Goal: Transaction & Acquisition: Book appointment/travel/reservation

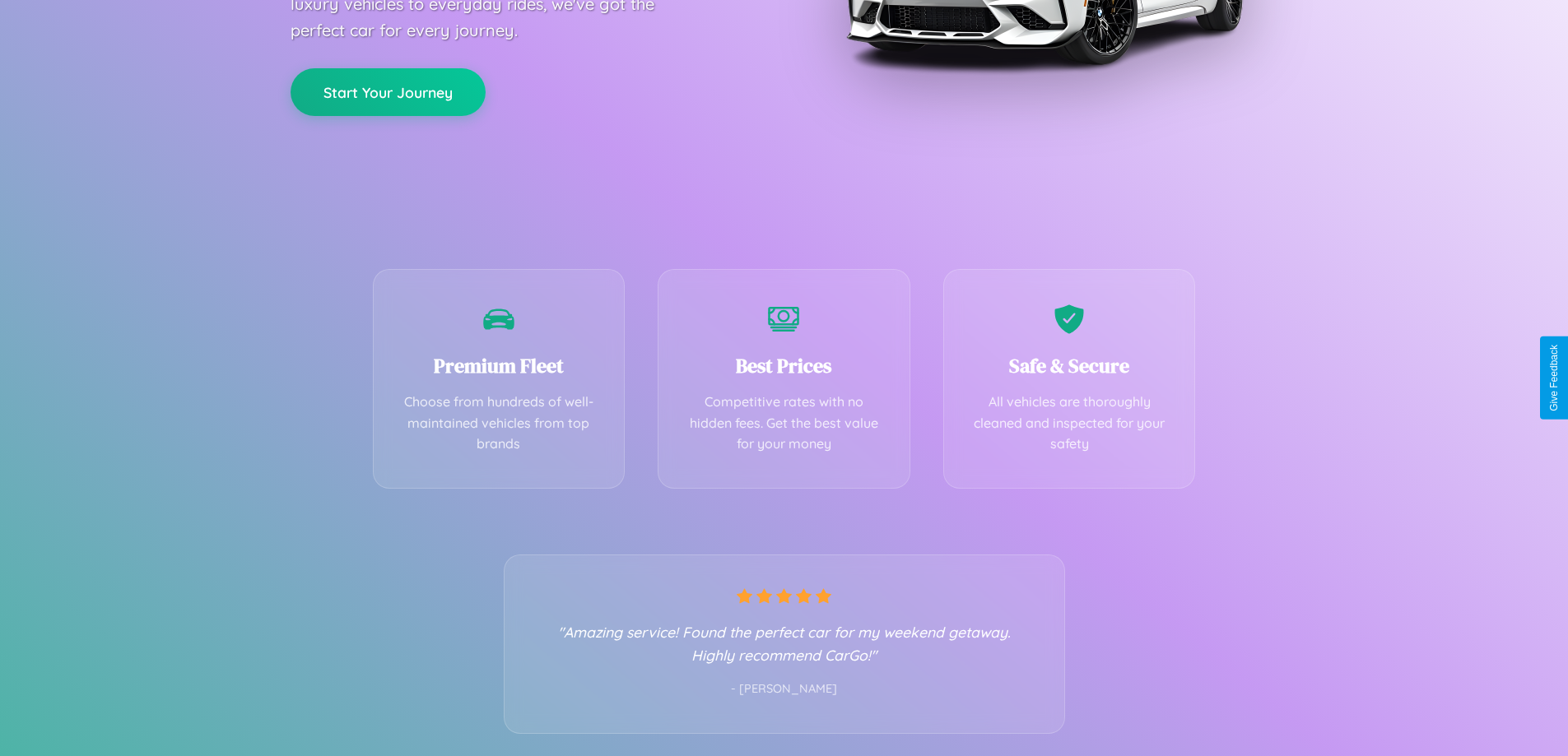
scroll to position [324, 0]
click at [784, 378] on div "Best Prices Competitive rates with no hidden fees. Get the best value for your …" at bounding box center [784, 374] width 253 height 220
click at [387, 90] on button "Start Your Journey" at bounding box center [388, 90] width 195 height 47
click at [387, 89] on button "Start Your Journey" at bounding box center [388, 90] width 195 height 47
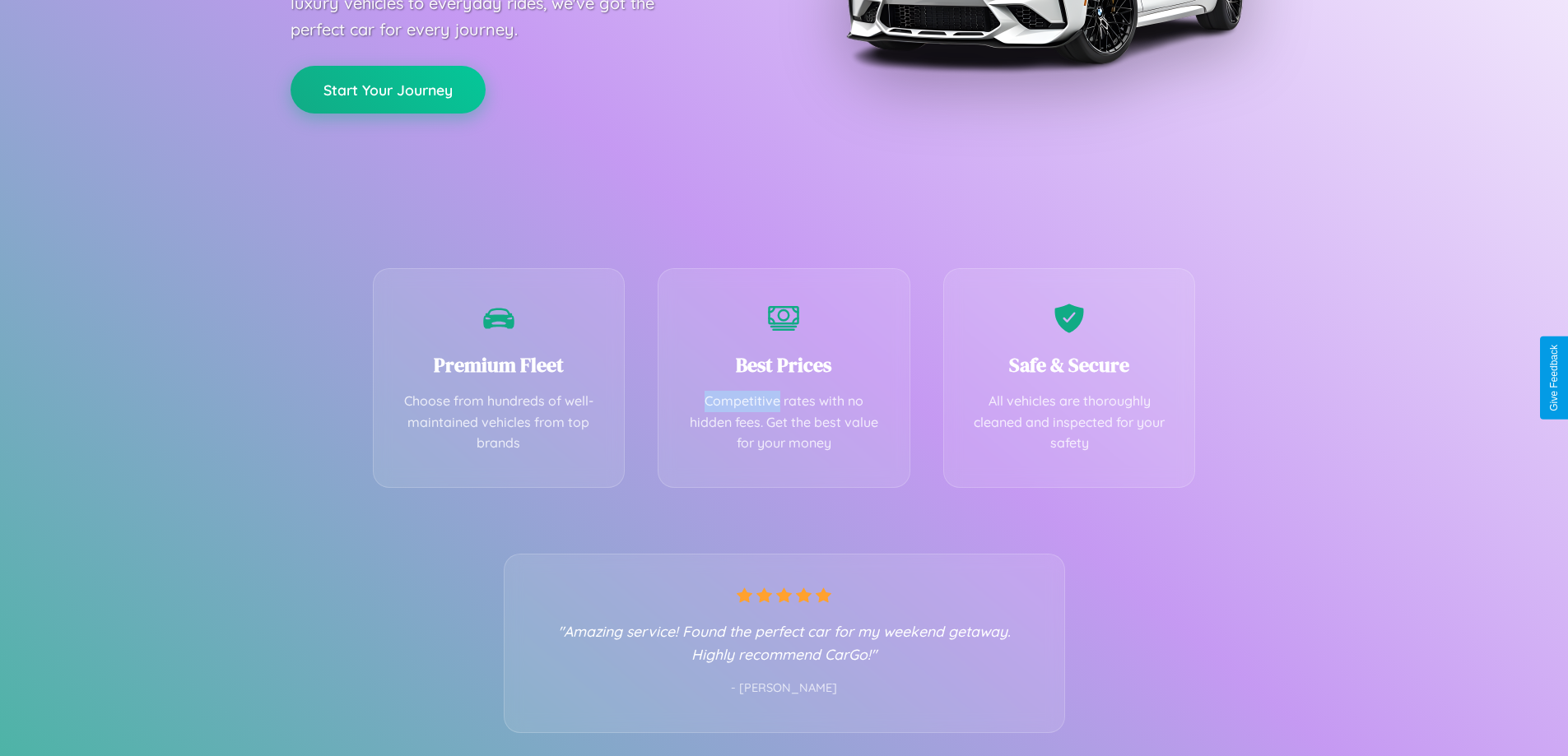
click at [387, 89] on button "Start Your Journey" at bounding box center [388, 90] width 195 height 47
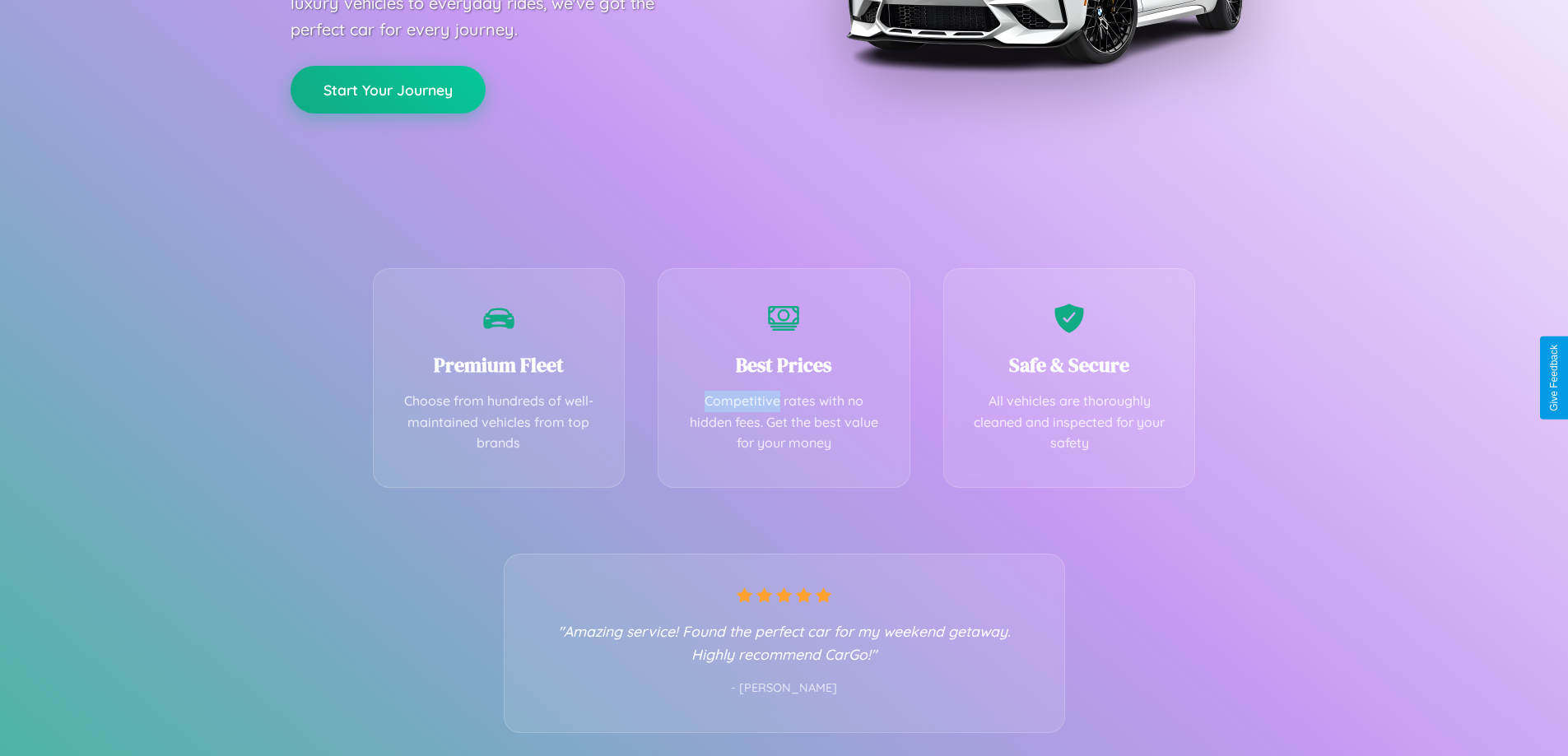
click at [387, 89] on button "Start Your Journey" at bounding box center [388, 90] width 195 height 47
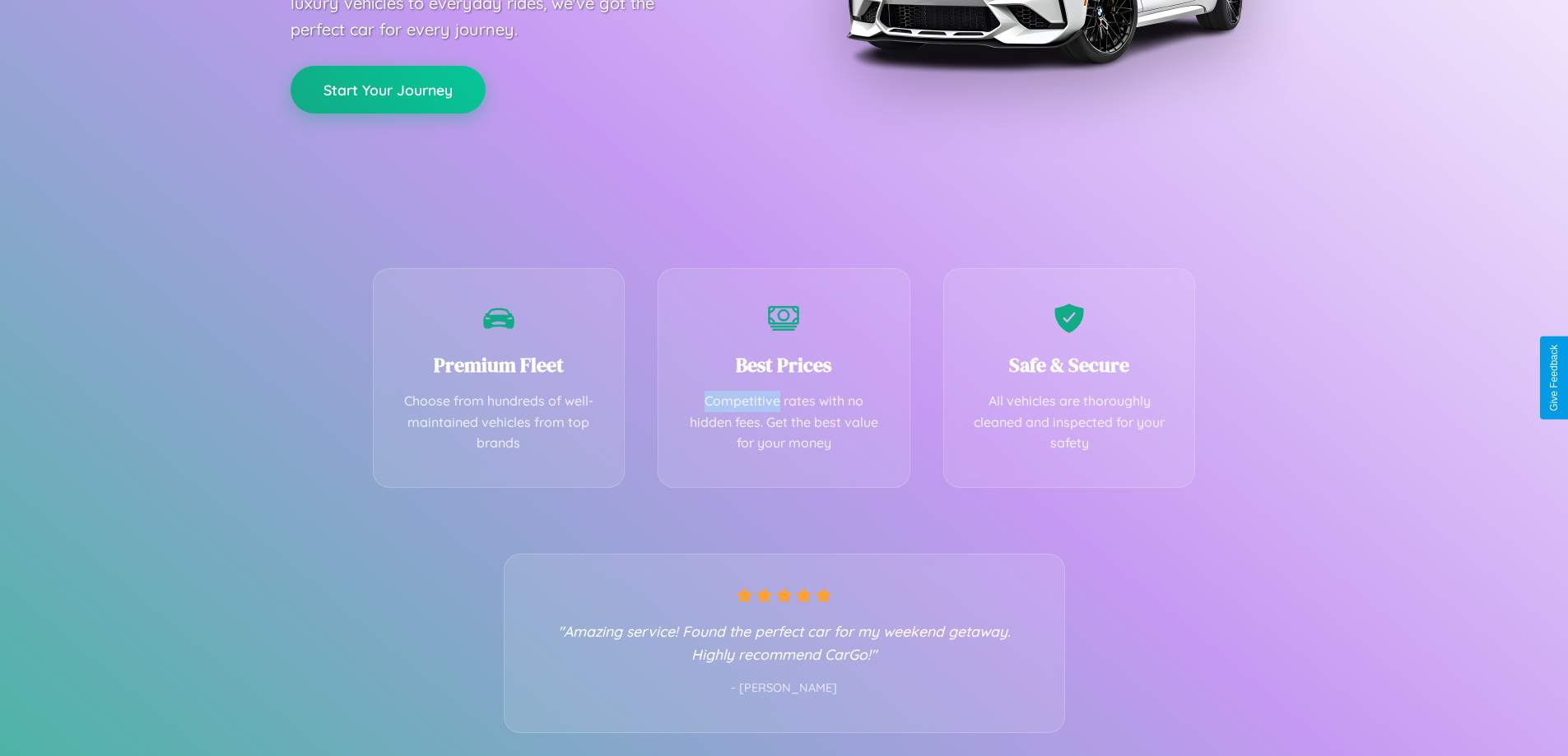
click at [387, 89] on button "Start Your Journey" at bounding box center [388, 90] width 195 height 47
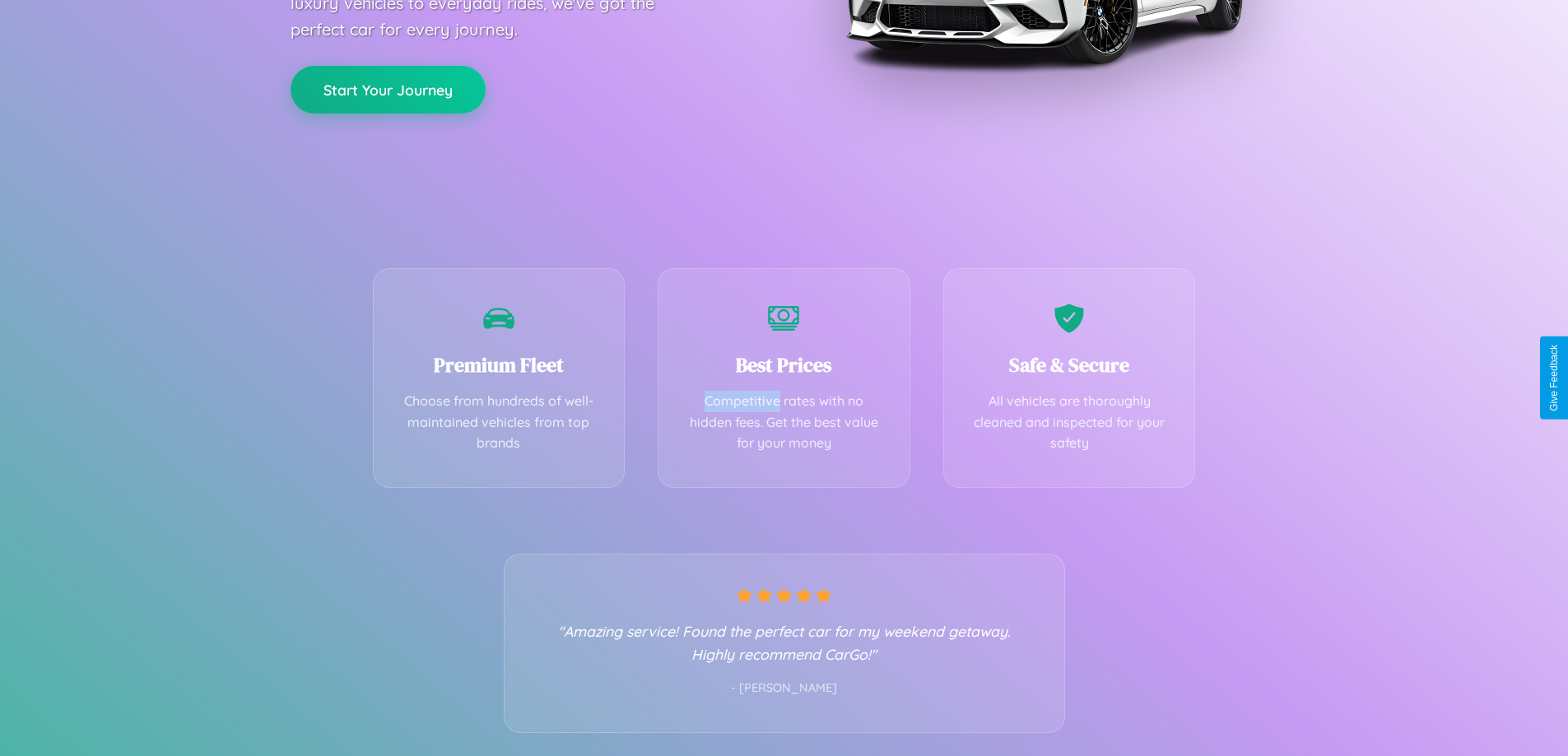
click at [387, 89] on button "Start Your Journey" at bounding box center [388, 90] width 195 height 47
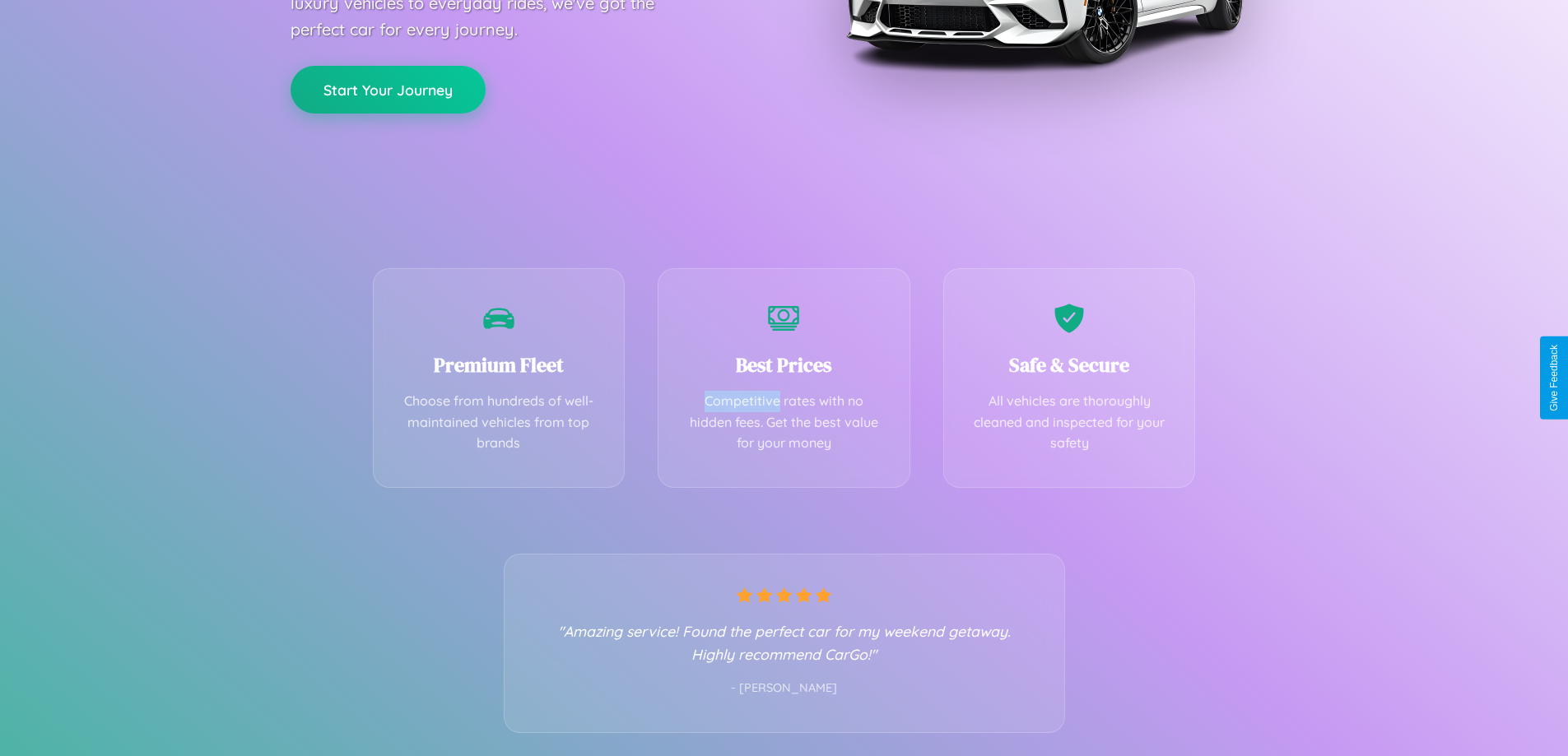
click at [387, 89] on button "Start Your Journey" at bounding box center [388, 90] width 195 height 47
